Goal: Information Seeking & Learning: Learn about a topic

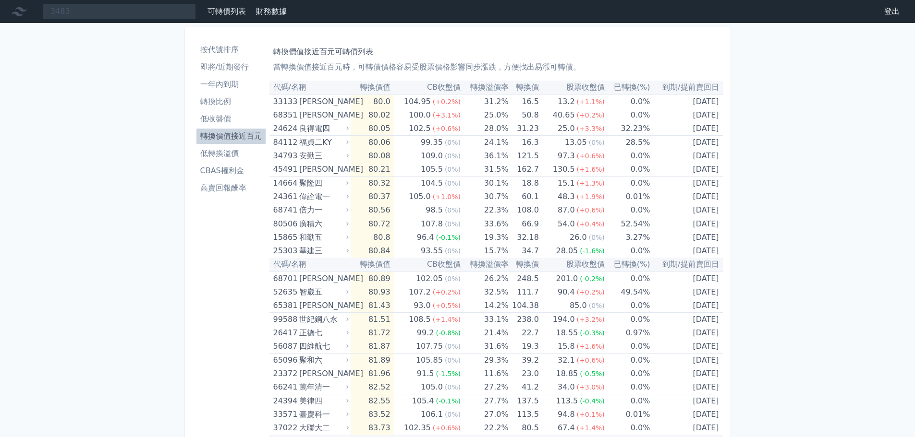
click at [219, 134] on li "轉換價值接近百元" at bounding box center [230, 137] width 69 height 12
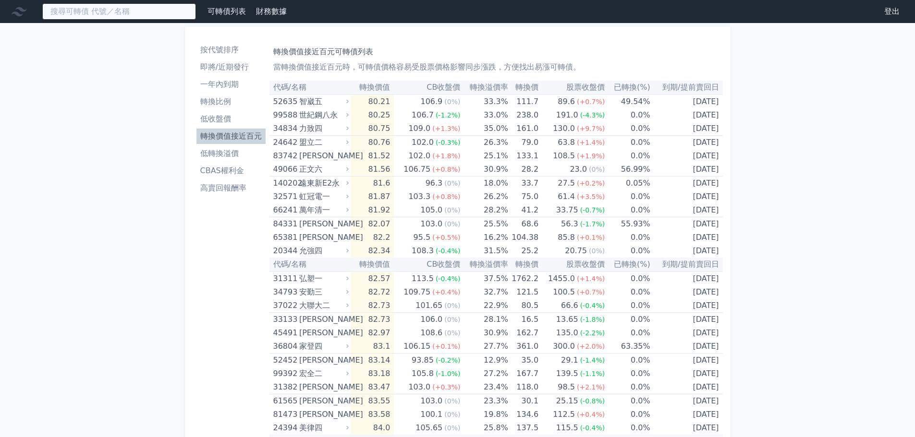
click at [120, 12] on input at bounding box center [119, 11] width 154 height 16
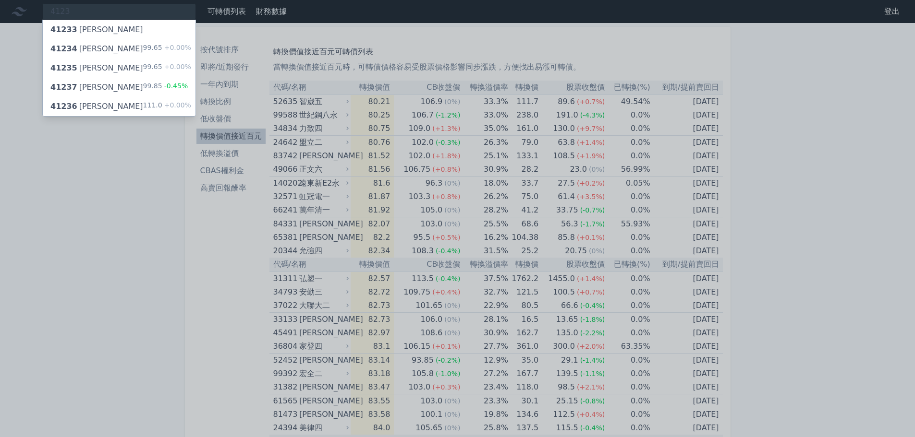
drag, startPoint x: 70, startPoint y: 10, endPoint x: 30, endPoint y: 11, distance: 39.9
click at [30, 11] on div at bounding box center [457, 218] width 915 height 437
drag, startPoint x: 69, startPoint y: 15, endPoint x: 34, endPoint y: 12, distance: 35.2
click at [42, 12] on div "4123 41233 [PERSON_NAME] 41234 晟德四 99.65 +0.00% 41235 晟德五 99.65 +0.00% 41237 晟德…" at bounding box center [119, 11] width 154 height 16
click at [145, 187] on div at bounding box center [457, 218] width 915 height 437
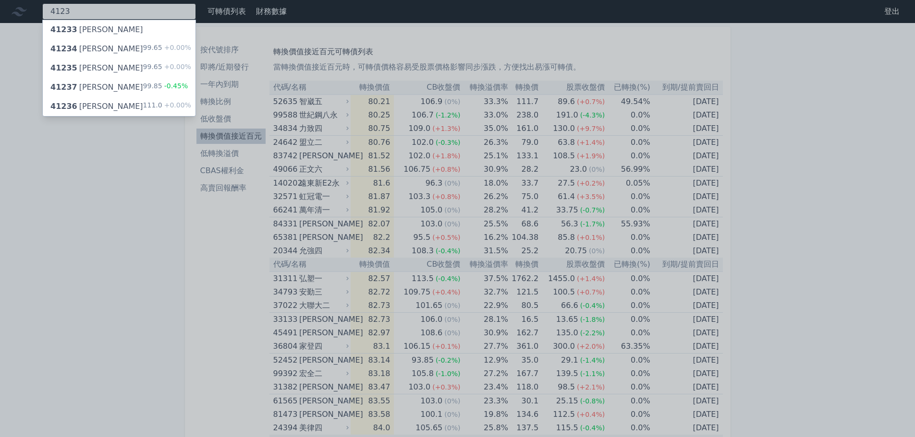
click at [141, 7] on div "4123 41233 [PERSON_NAME] 41234 晟德四 99.65 +0.00% 41235 晟德五 99.65 +0.00% 41237 晟德…" at bounding box center [119, 11] width 154 height 16
drag, startPoint x: 68, startPoint y: 7, endPoint x: 10, endPoint y: 12, distance: 57.8
click at [10, 12] on div at bounding box center [457, 218] width 915 height 437
click at [79, 13] on div "4123 41233 [PERSON_NAME] 41234 晟德四 99.65 +0.00% 41235 晟德五 99.65 +0.00% 41237 晟德…" at bounding box center [119, 11] width 154 height 16
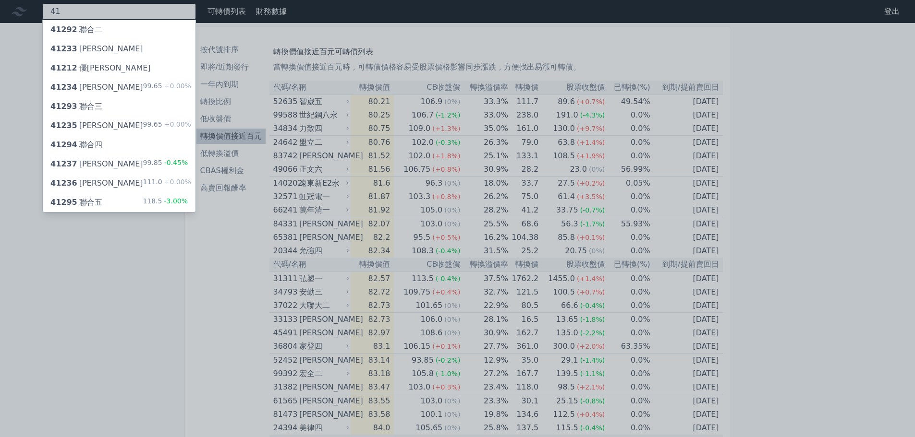
type input "4"
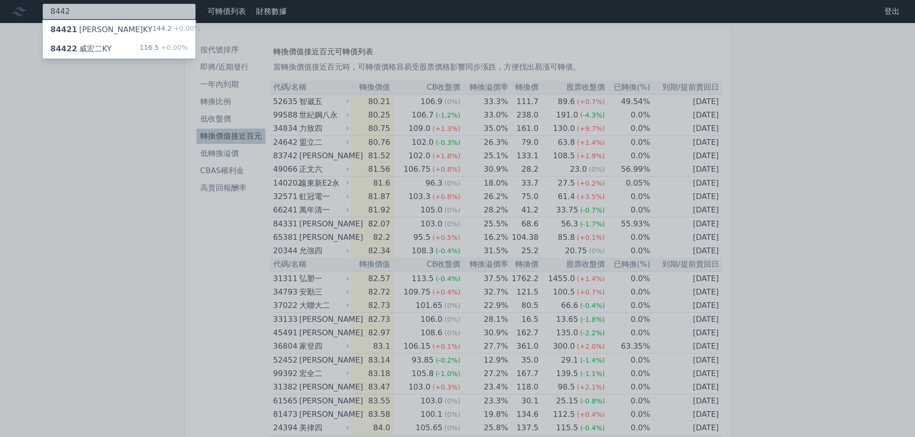
type input "8442"
click at [99, 31] on div "84421 威宏一KY" at bounding box center [101, 30] width 102 height 12
click at [71, 157] on div at bounding box center [457, 218] width 915 height 437
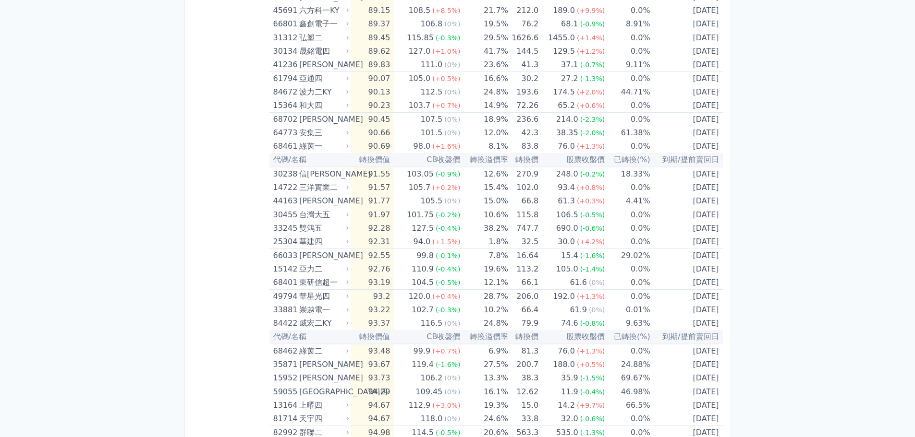
scroll to position [816, 0]
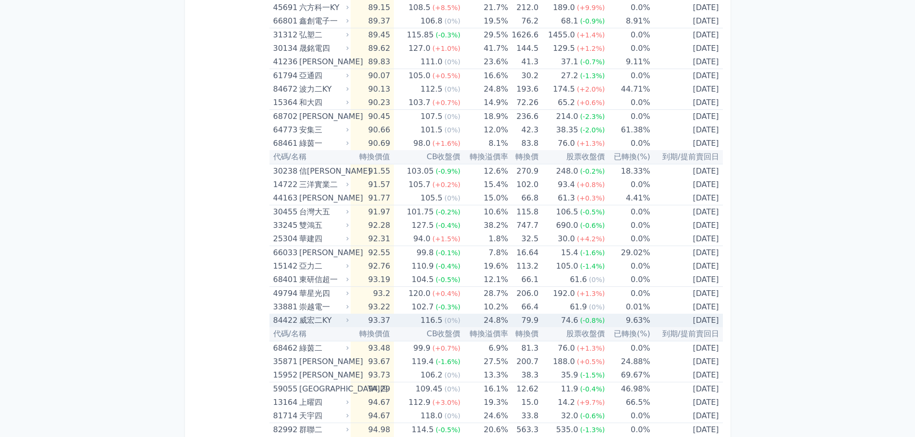
click at [314, 319] on div "威宏二KY" at bounding box center [323, 320] width 48 height 13
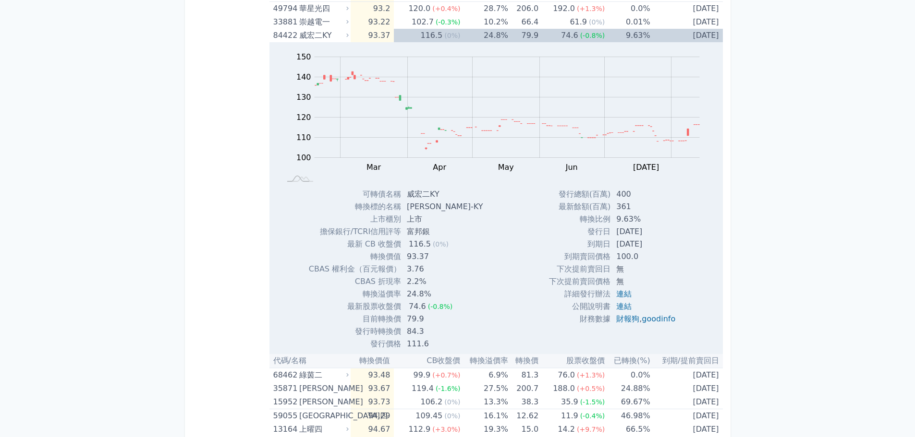
scroll to position [1104, 0]
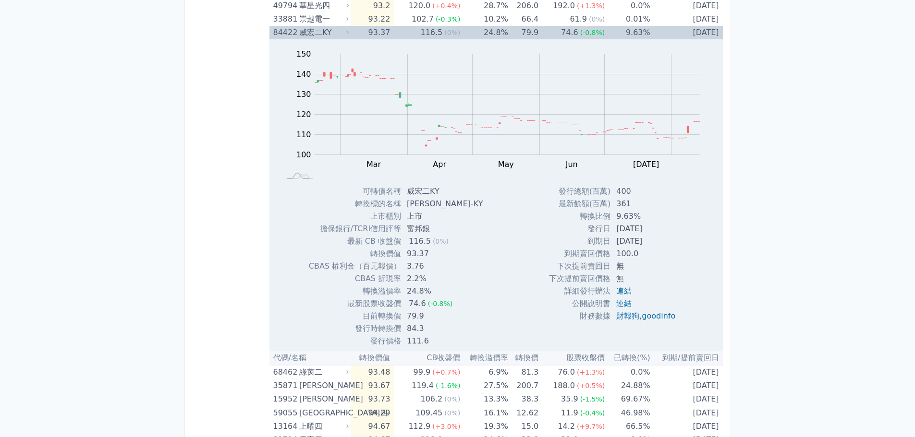
click at [333, 30] on div "威宏二KY" at bounding box center [323, 32] width 48 height 13
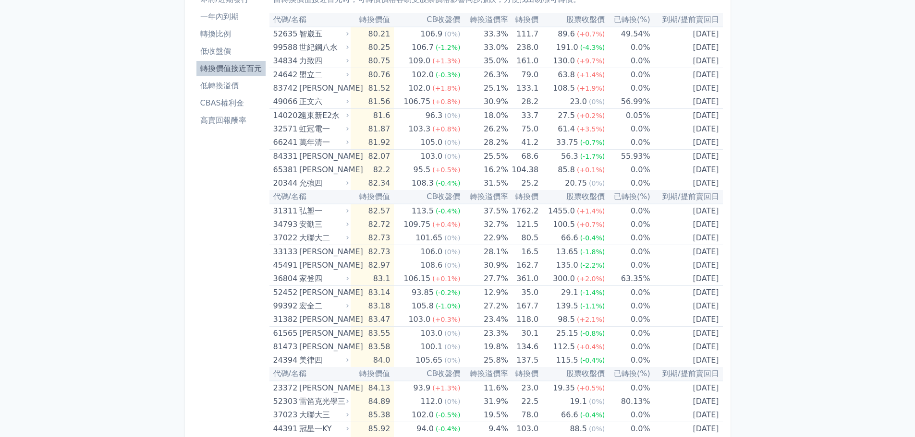
scroll to position [0, 0]
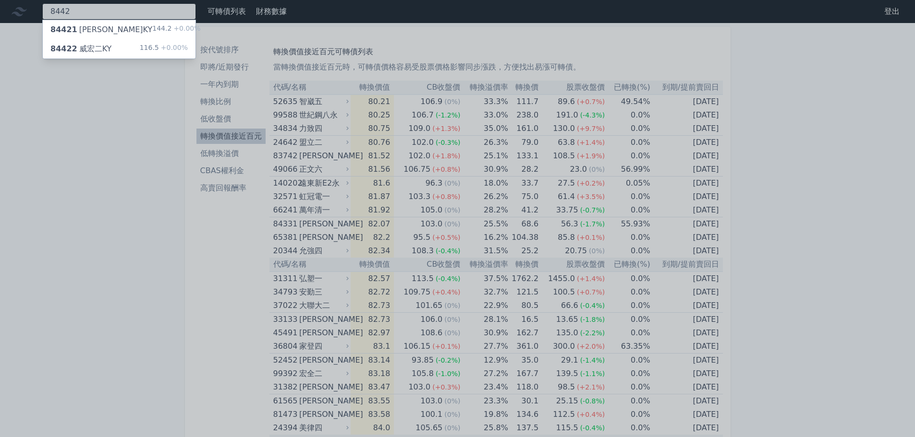
click at [121, 12] on div "8442 84421 威宏一KY 144.2 +0.00% 84422 威宏二KY 116.5 +0.00%" at bounding box center [119, 11] width 154 height 16
click at [67, 11] on div at bounding box center [457, 218] width 915 height 437
drag, startPoint x: 74, startPoint y: 12, endPoint x: 38, endPoint y: 12, distance: 36.5
click at [42, 12] on div "8442 84421 威宏一KY 144.2 +0.00% 84422 威宏二KY 116.5 +0.00%" at bounding box center [119, 11] width 154 height 16
type input "8171"
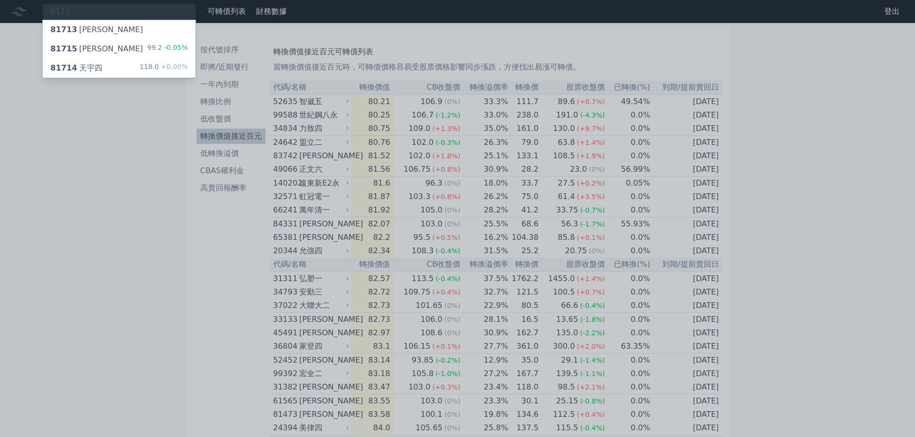
click at [155, 49] on div "99.2 -0.05%" at bounding box center [167, 49] width 41 height 12
click at [210, 265] on div at bounding box center [457, 218] width 915 height 437
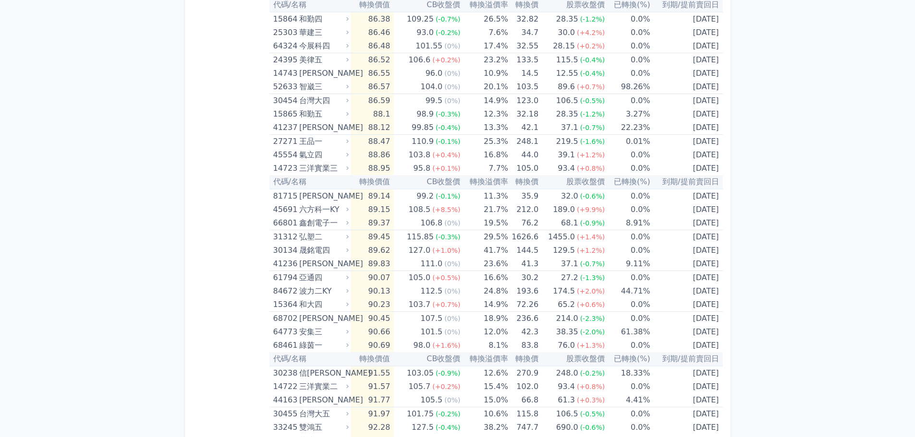
scroll to position [672, 0]
